Goal: Register for event/course

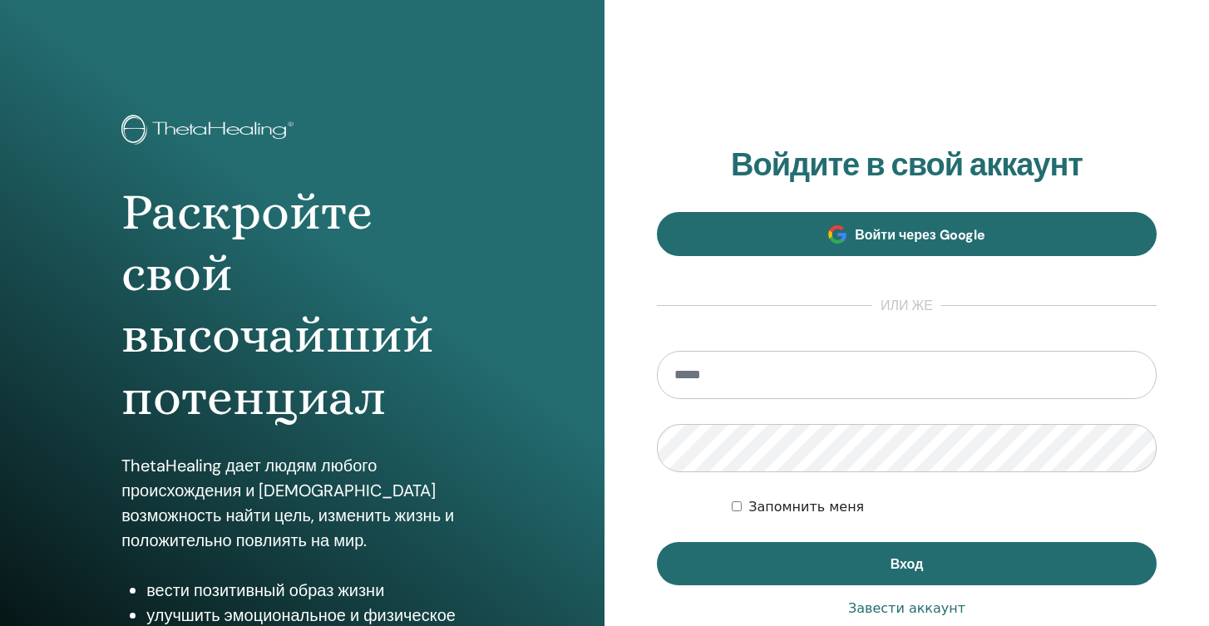
click at [875, 244] on link "Войти через Google" at bounding box center [907, 234] width 500 height 44
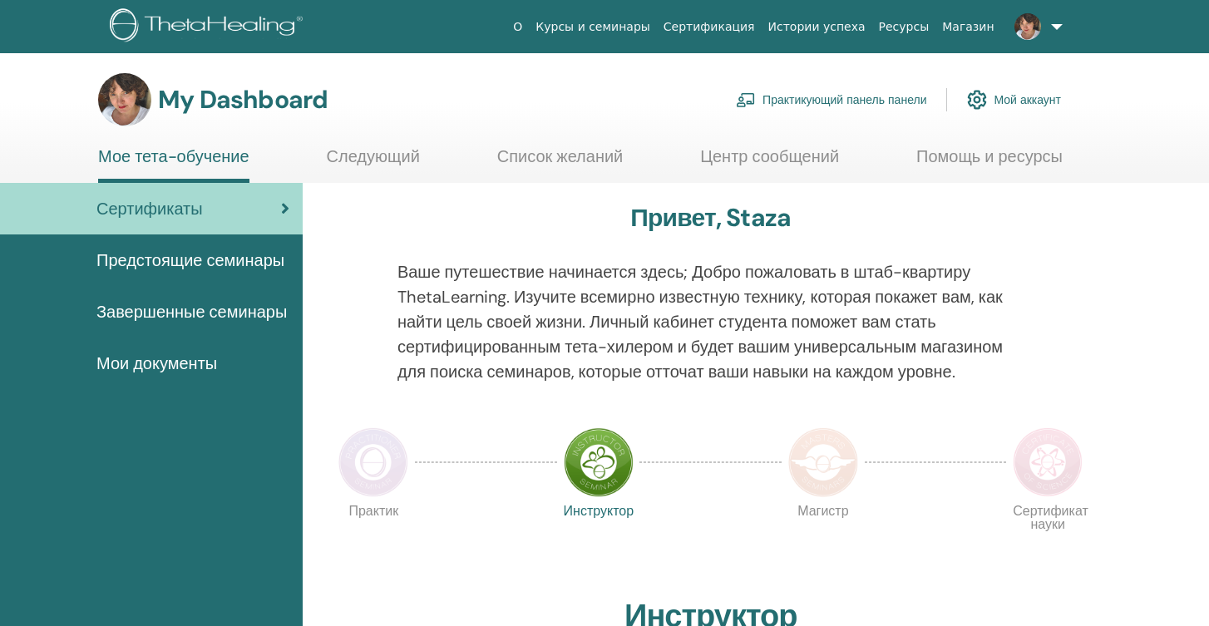
click at [207, 258] on span "Предстоящие семинары" at bounding box center [190, 260] width 188 height 25
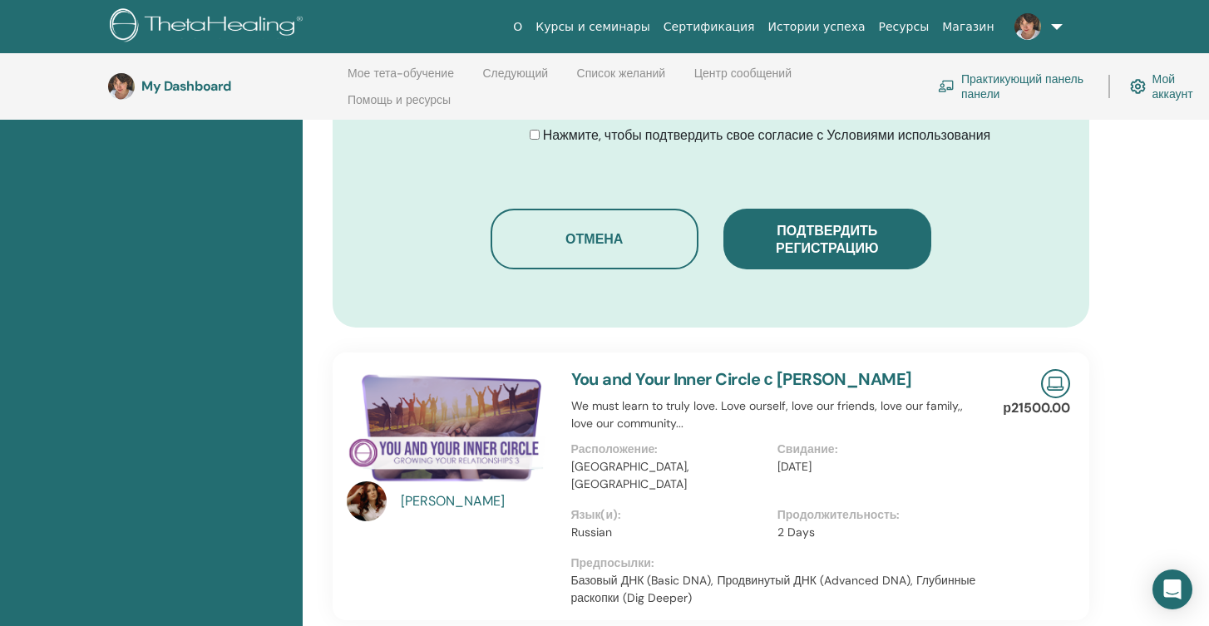
scroll to position [1091, 0]
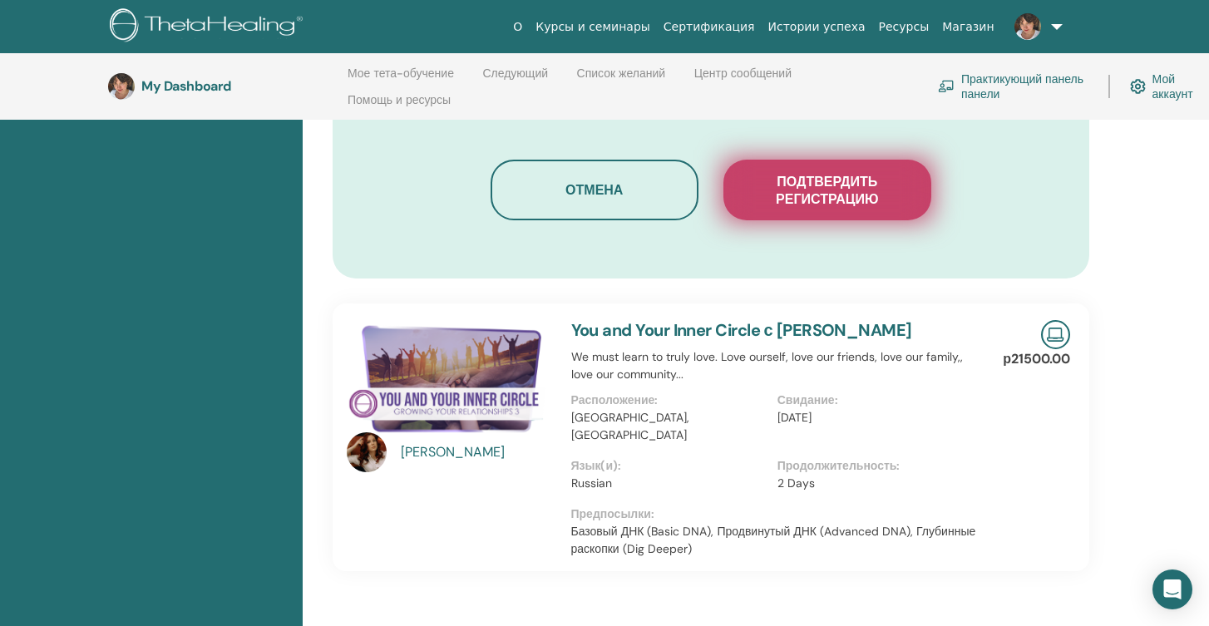
click at [840, 185] on span "Подтвердить регистрацию" at bounding box center [827, 190] width 166 height 35
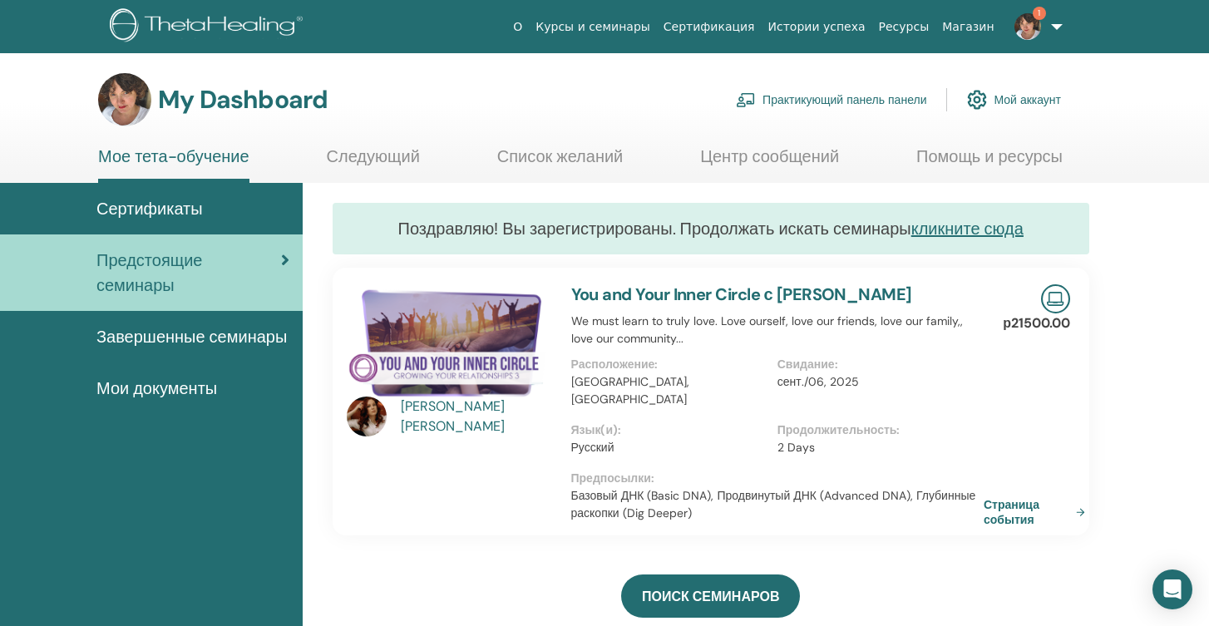
click at [1027, 27] on img at bounding box center [1027, 26] width 27 height 27
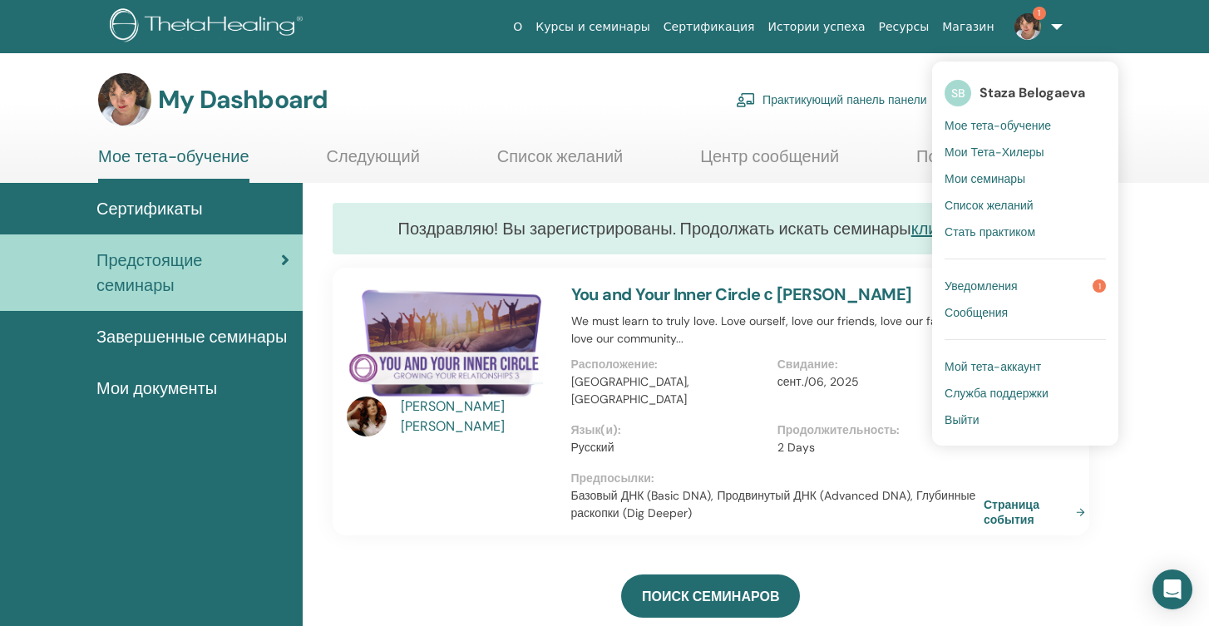
click at [554, 554] on div "ПОИСК СЕМИНАРОВ" at bounding box center [710, 595] width 757 height 83
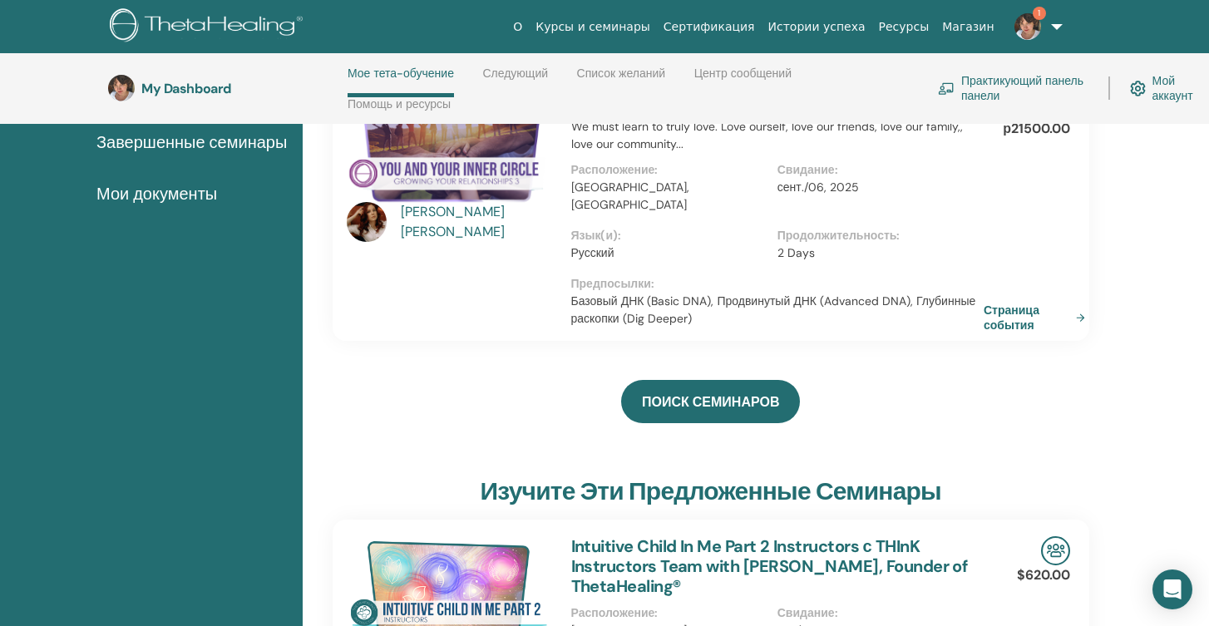
scroll to position [267, 0]
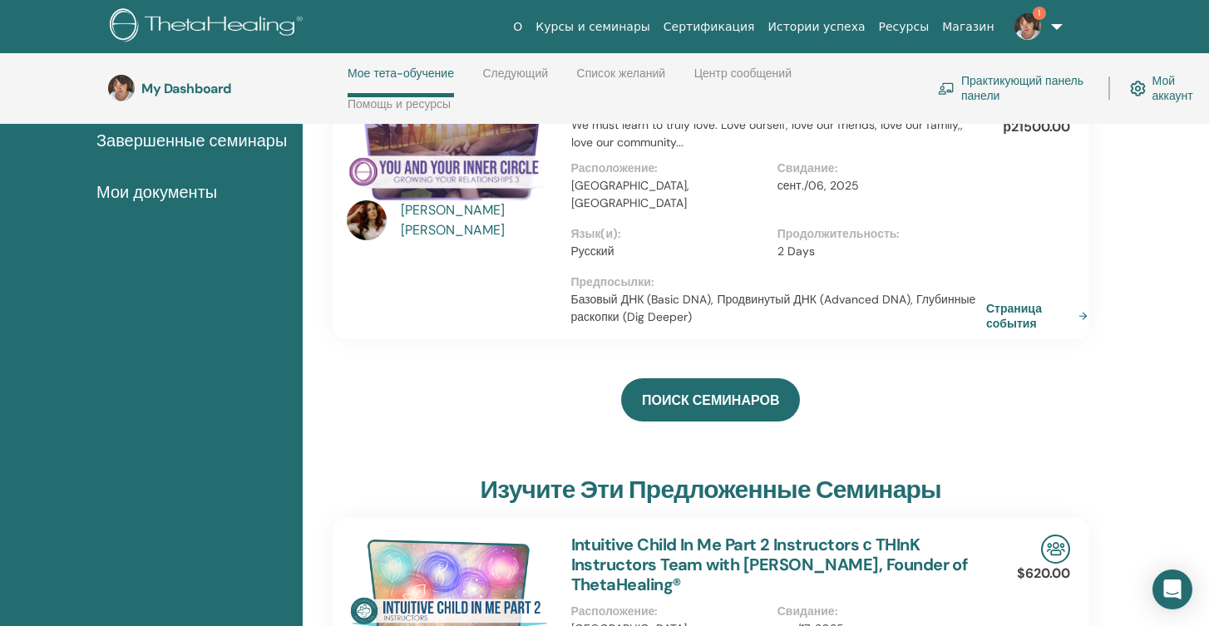
click at [1003, 301] on link "Страница события" at bounding box center [1040, 316] width 108 height 30
